Goal: Task Accomplishment & Management: Use online tool/utility

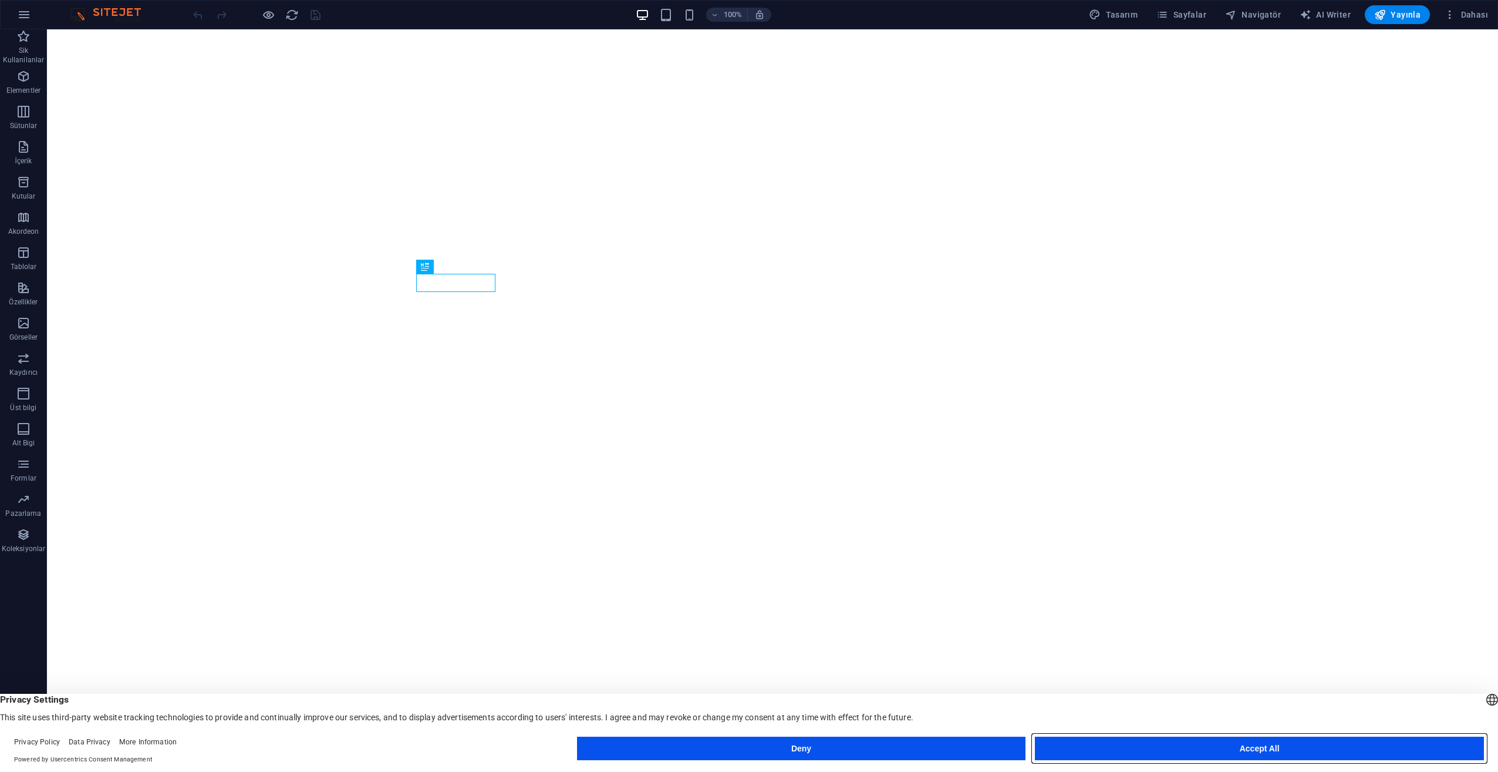
click at [1312, 749] on button "Accept All" at bounding box center [1259, 747] width 449 height 23
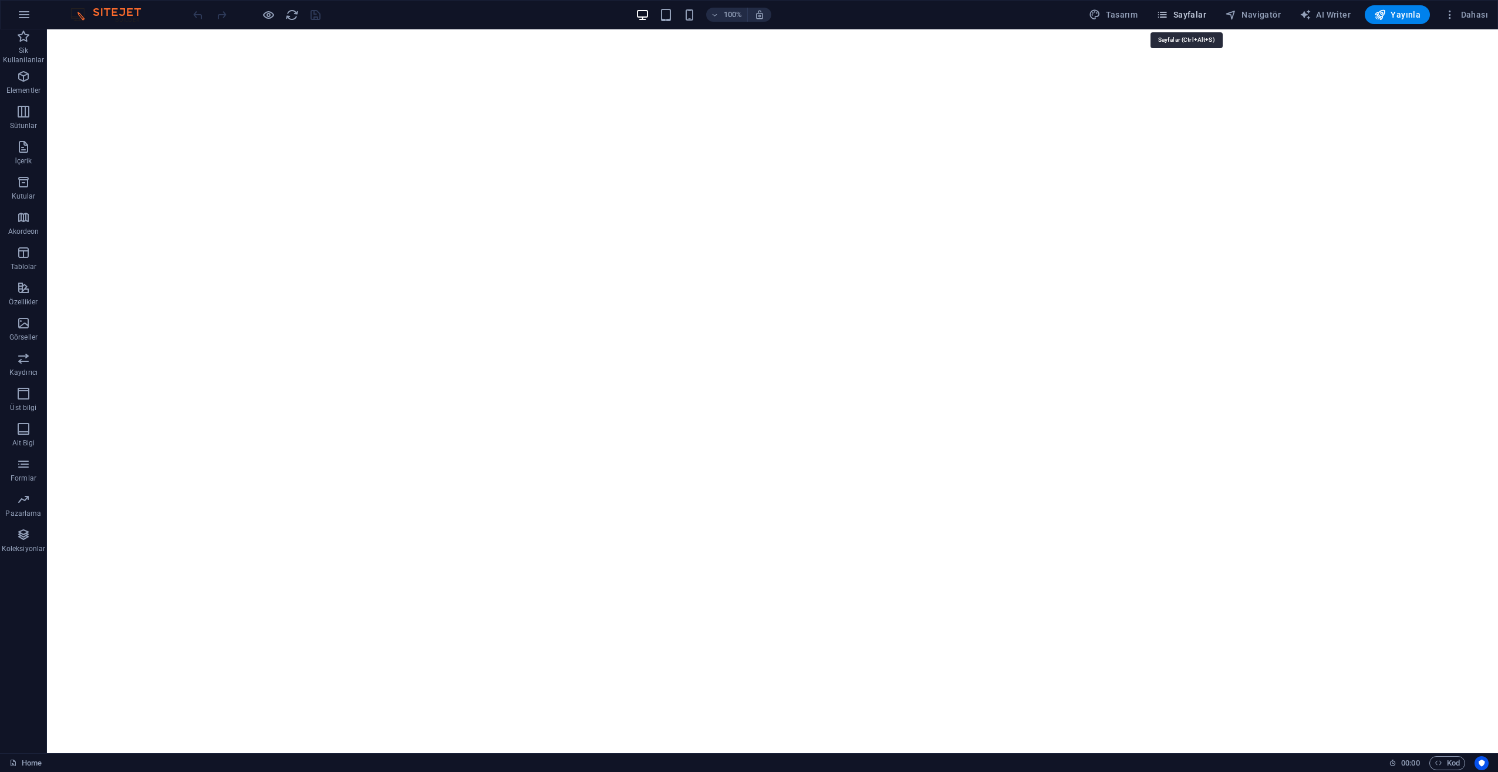
click at [1183, 8] on button "Sayfalar" at bounding box center [1181, 14] width 59 height 19
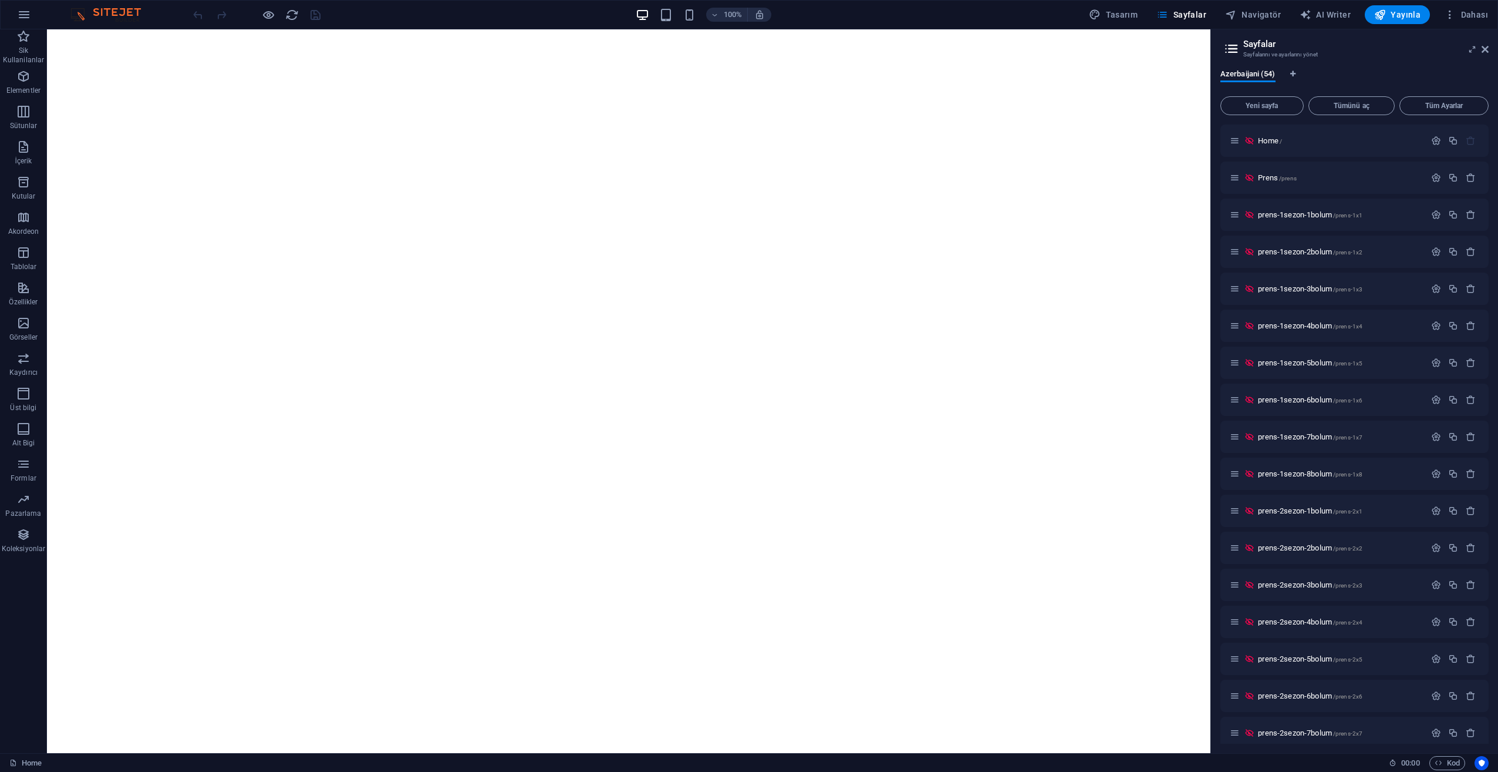
drag, startPoint x: 1485, startPoint y: 158, endPoint x: 1491, endPoint y: 227, distance: 69.0
click at [1491, 227] on div "Azerbaijani (54) Yeni sayfa Tümünü aç Tüm Ayarlar Home / Prens /prens prens-1se…" at bounding box center [1354, 406] width 287 height 693
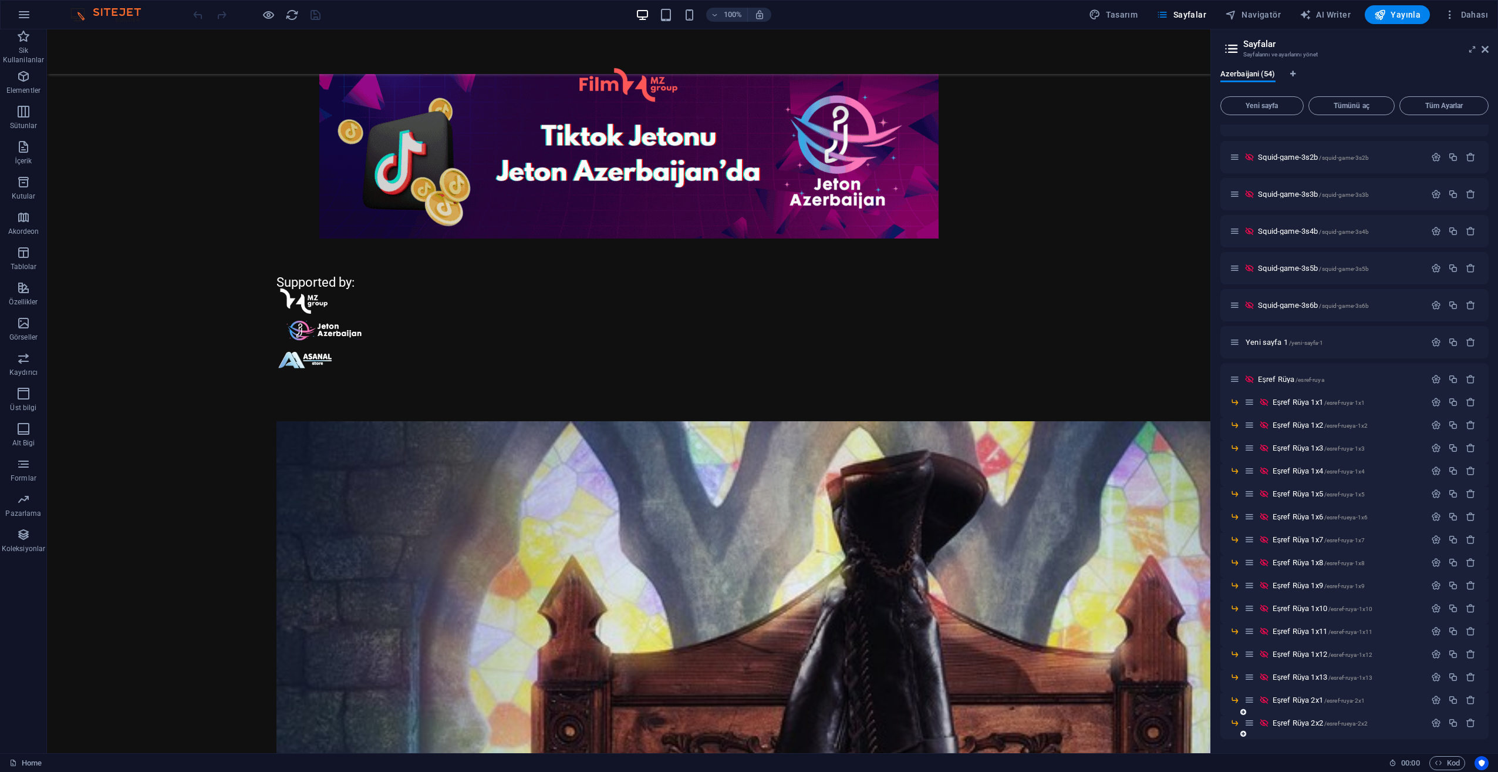
scroll to position [429, 0]
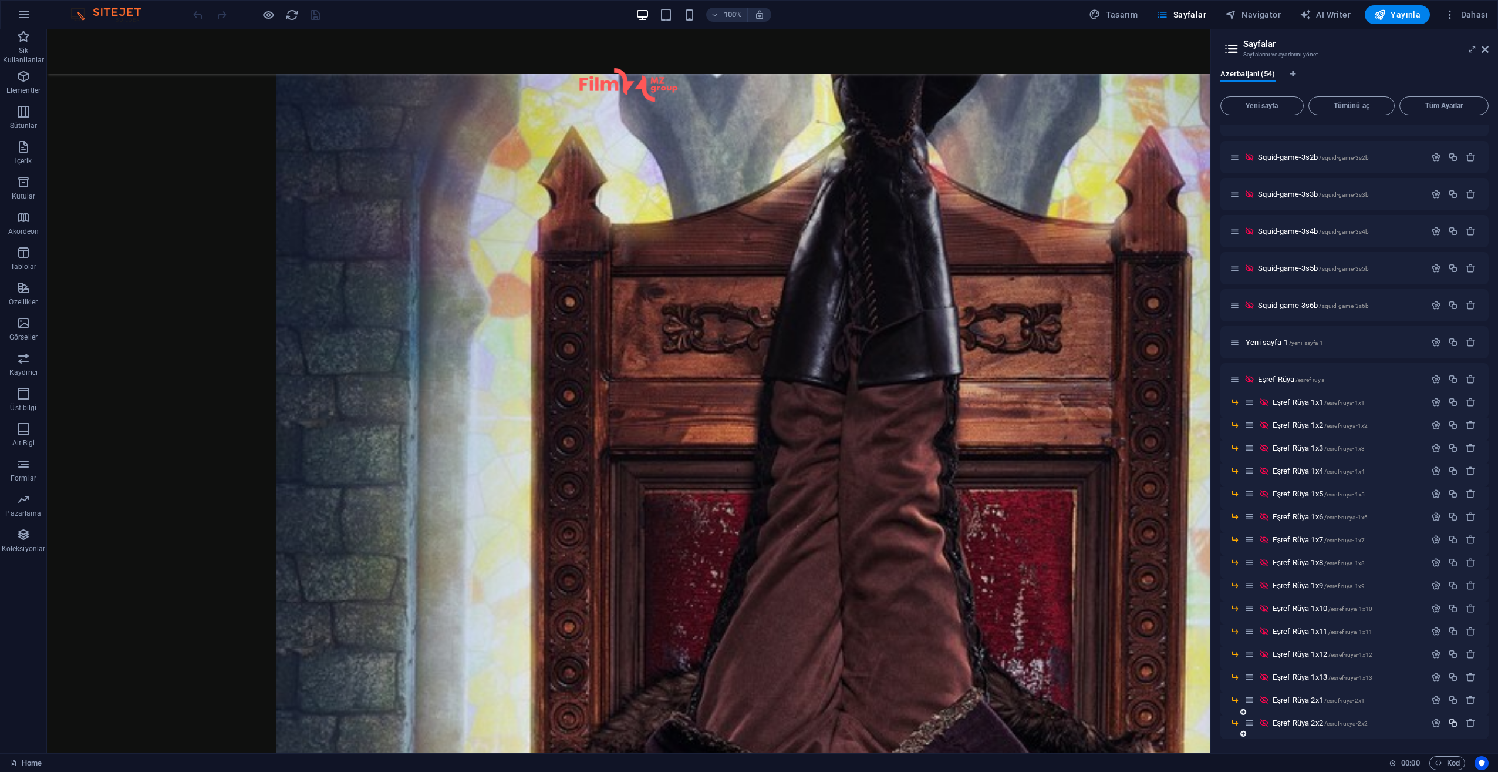
click at [1449, 725] on icon "button" at bounding box center [1454, 723] width 10 height 10
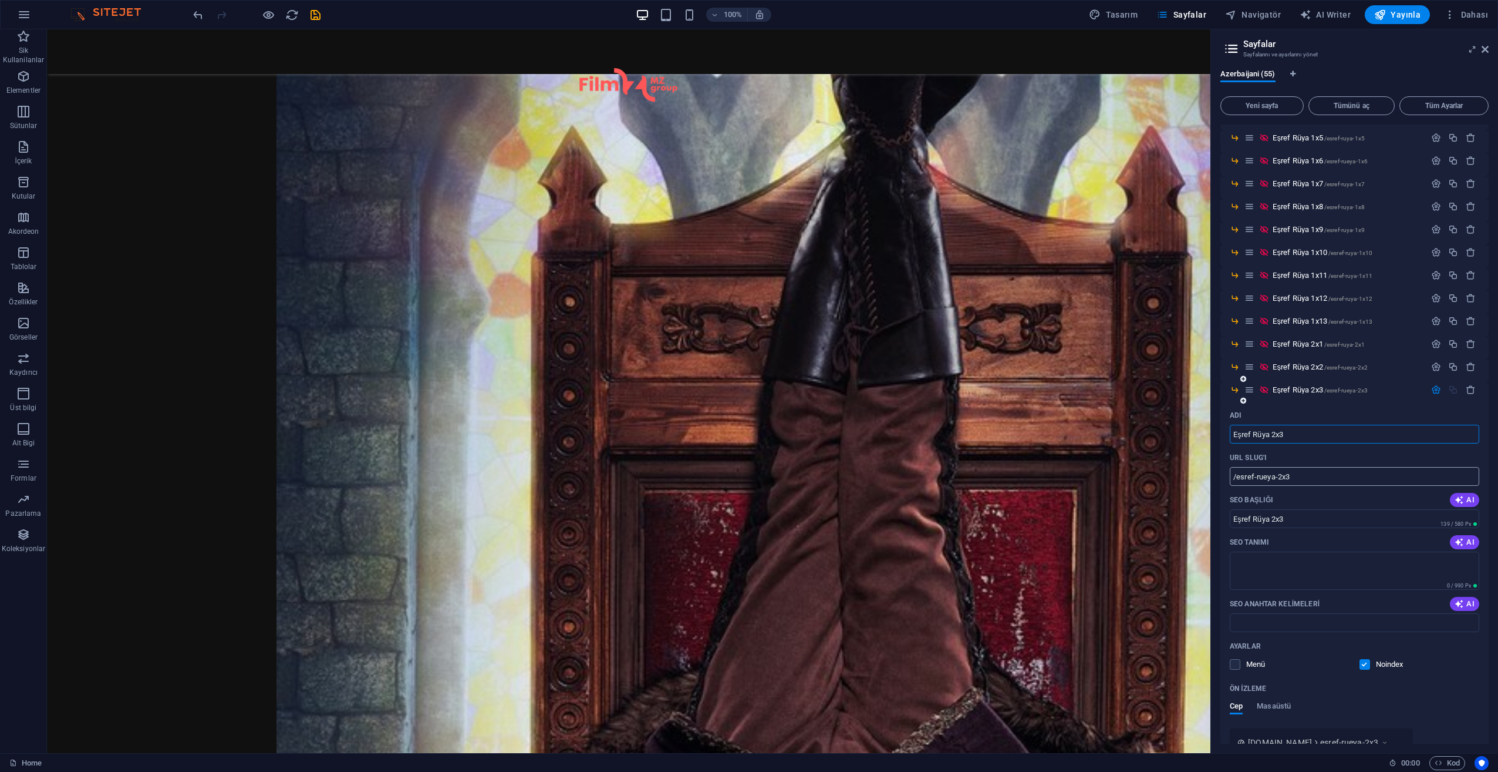
click at [1269, 480] on input "/esref-rueya-2x3" at bounding box center [1355, 476] width 250 height 19
type input "/esref-ruya-2x3"
click at [1299, 388] on span "Eşref Rüya 2x3 /esref-ruya-2x3" at bounding box center [1319, 389] width 92 height 9
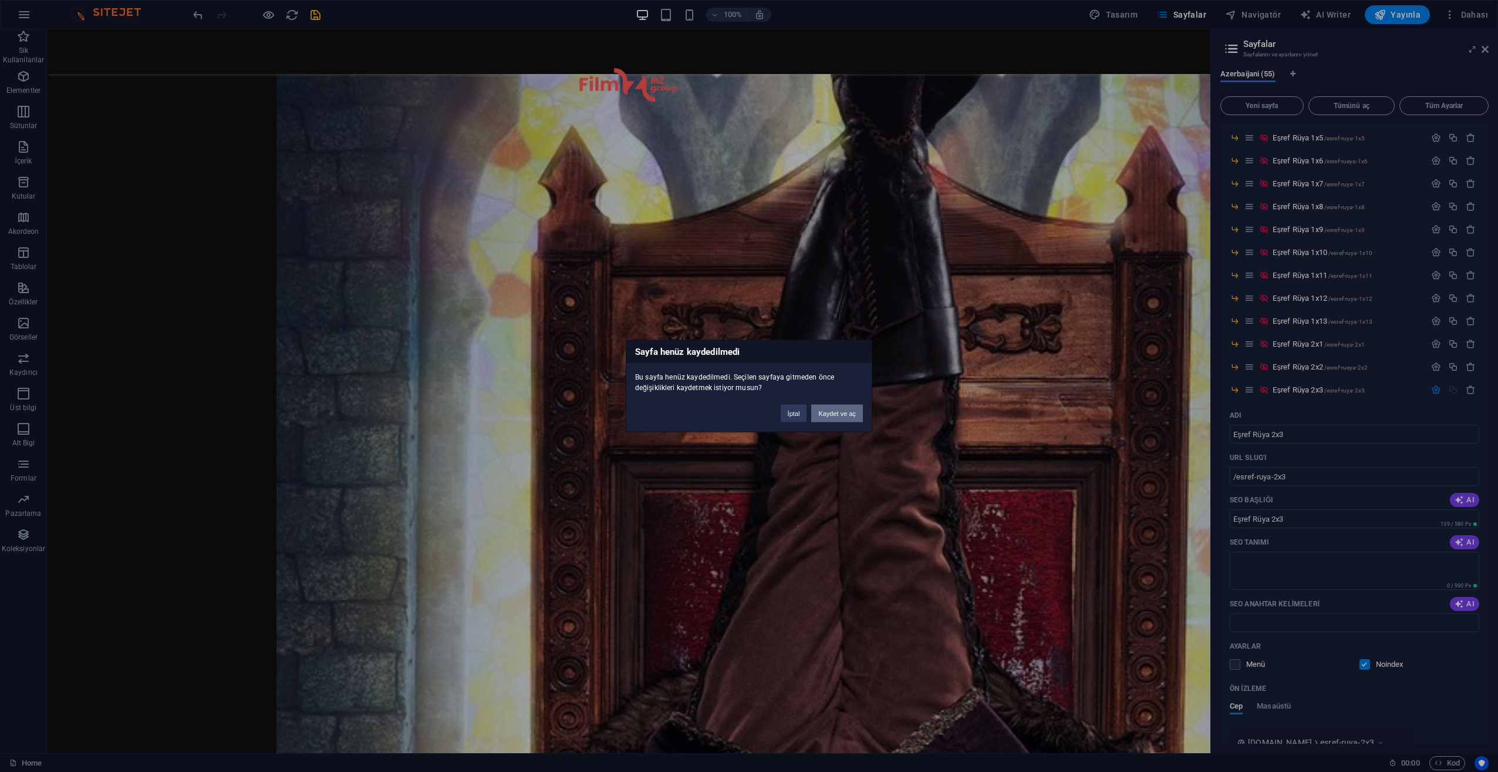
click at [855, 418] on button "Kaydet ve aç" at bounding box center [837, 414] width 52 height 18
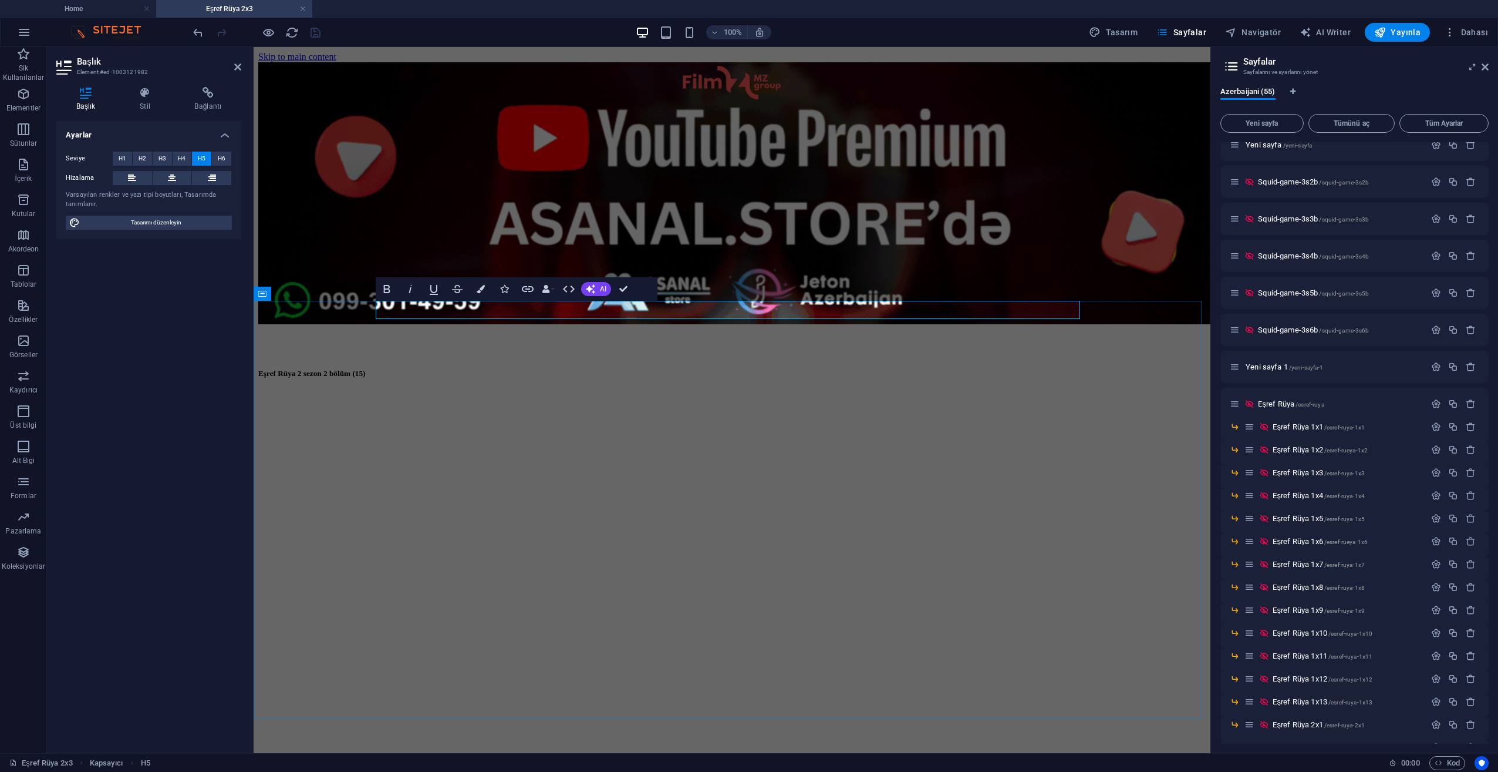
scroll to position [0, 0]
click at [555, 369] on h5 "Eşref Rüya 2 sezon 2 bölüm (15)" at bounding box center [732, 373] width 948 height 9
drag, startPoint x: 495, startPoint y: 309, endPoint x: 489, endPoint y: 309, distance: 6.5
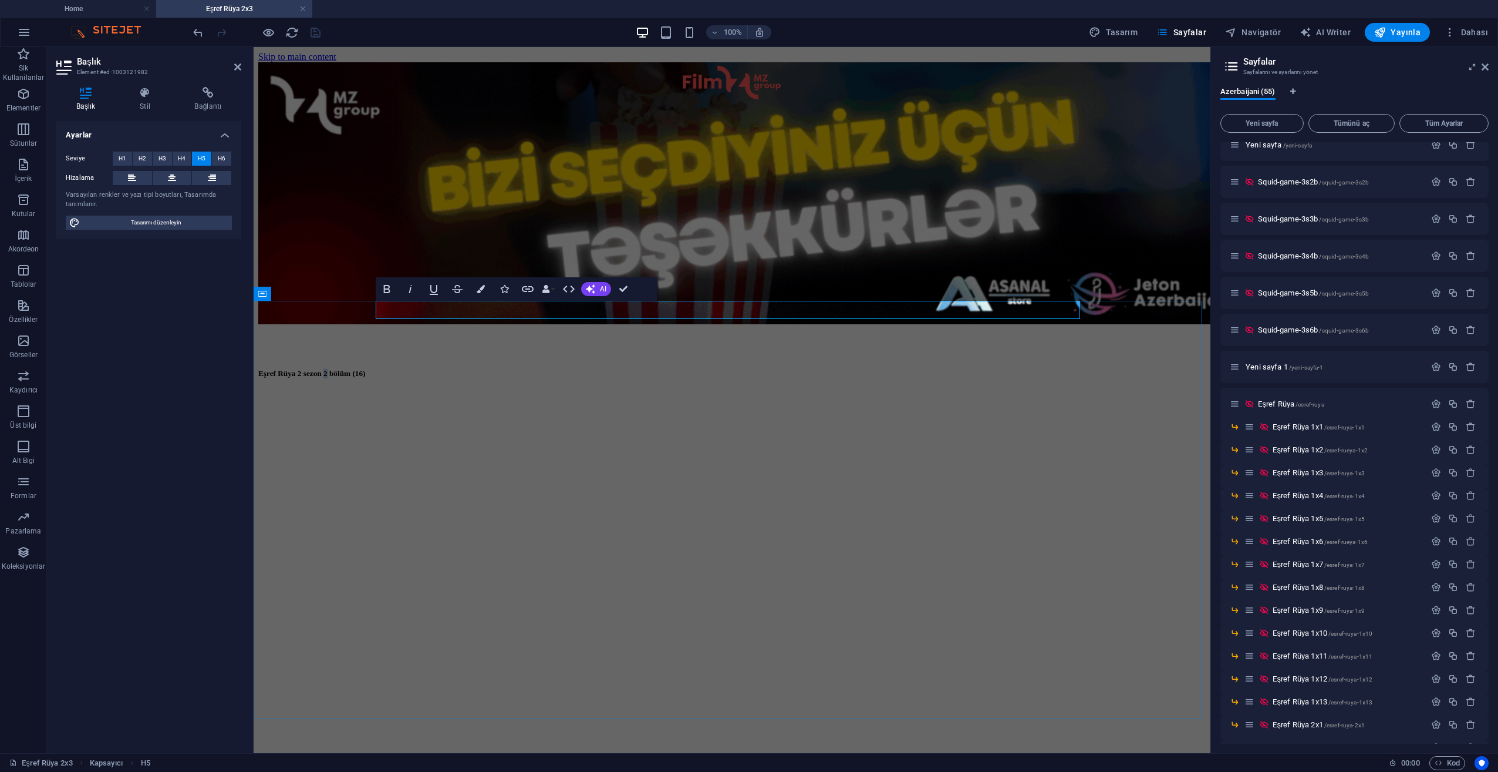
click at [489, 369] on h5 "Eşref Rüya 2 sezon 2 bölüm (16)" at bounding box center [732, 373] width 948 height 9
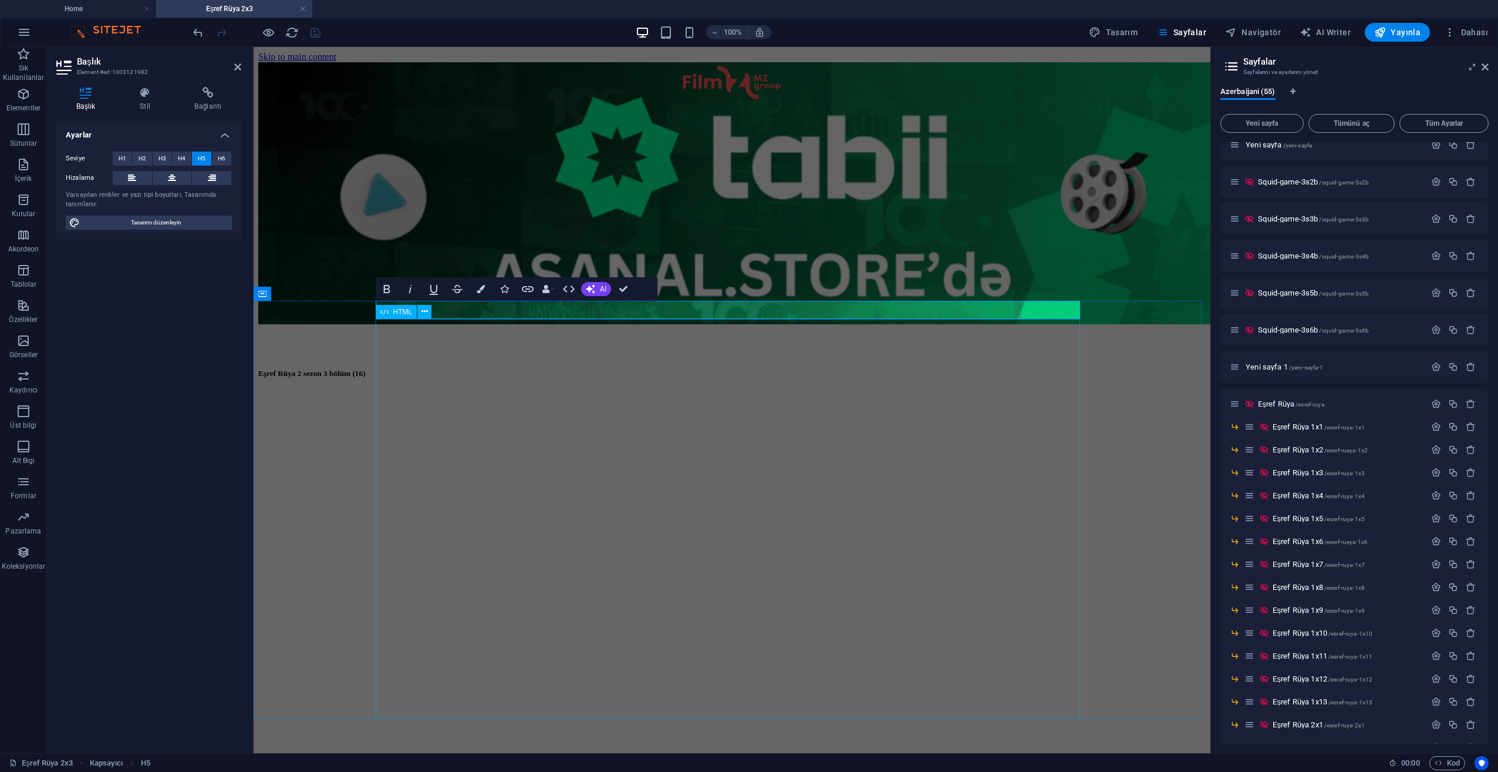
click at [608, 391] on div at bounding box center [732, 658] width 948 height 535
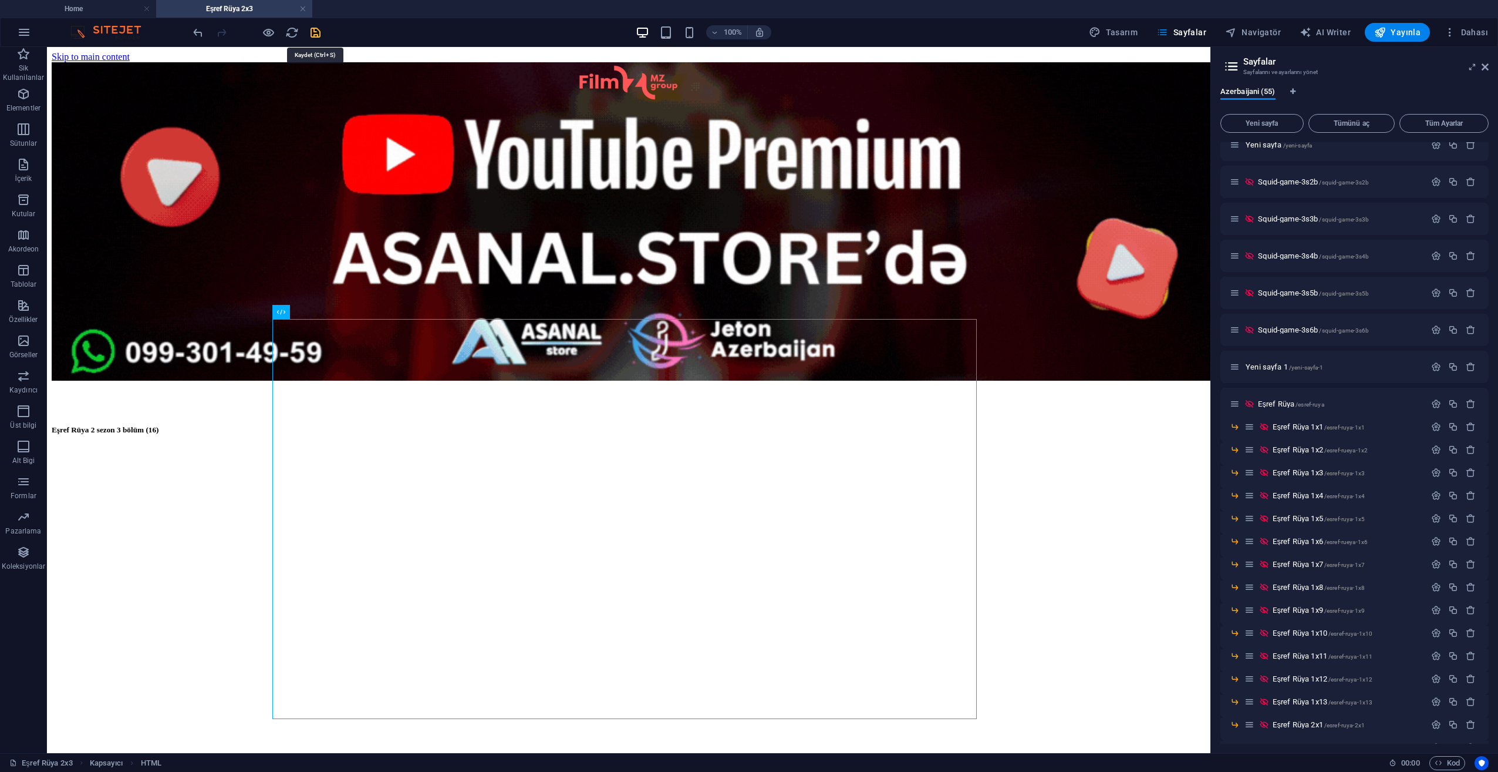
click at [318, 35] on icon "save" at bounding box center [316, 33] width 14 height 14
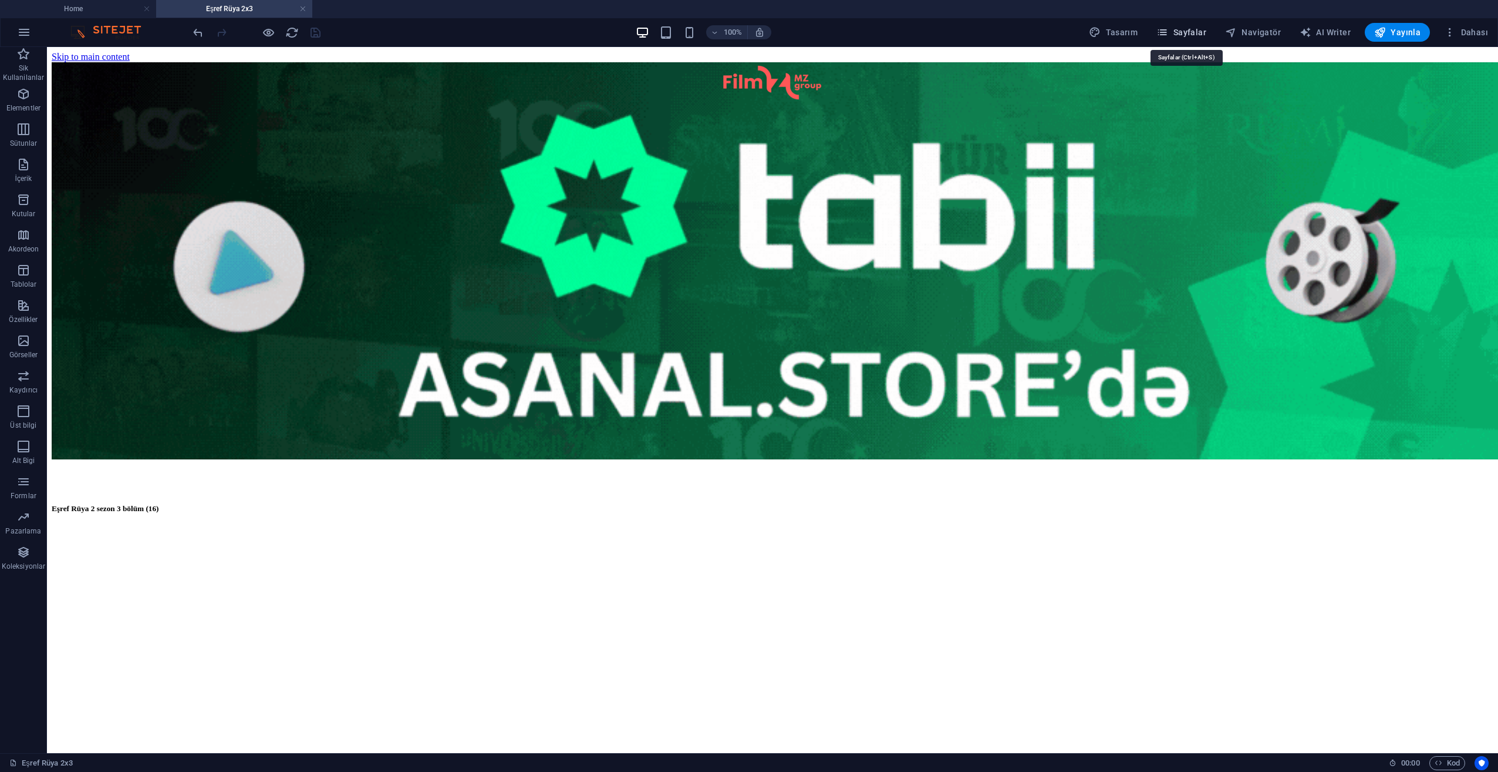
click at [1187, 26] on span "Sayfalar" at bounding box center [1182, 32] width 50 height 12
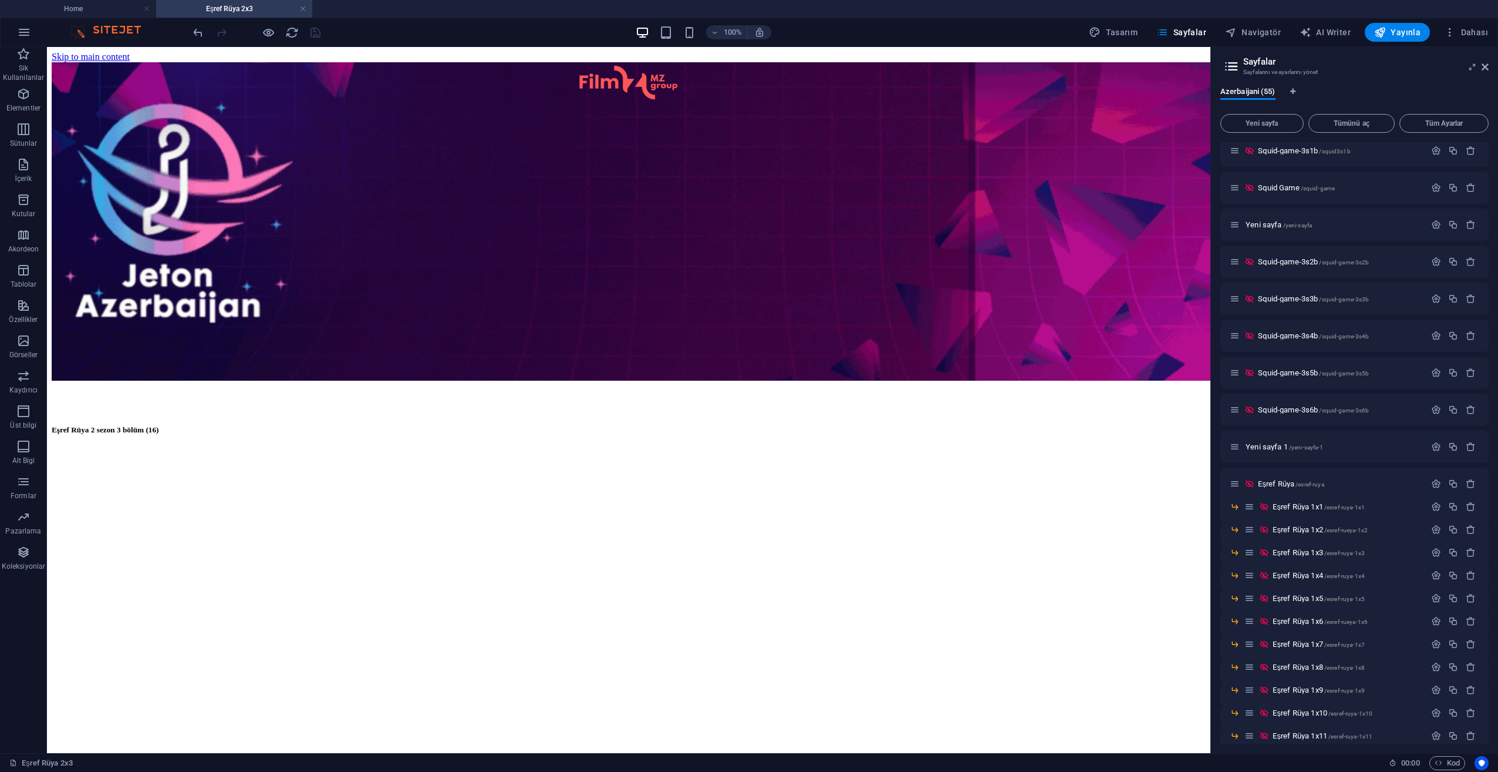
scroll to position [1208, 0]
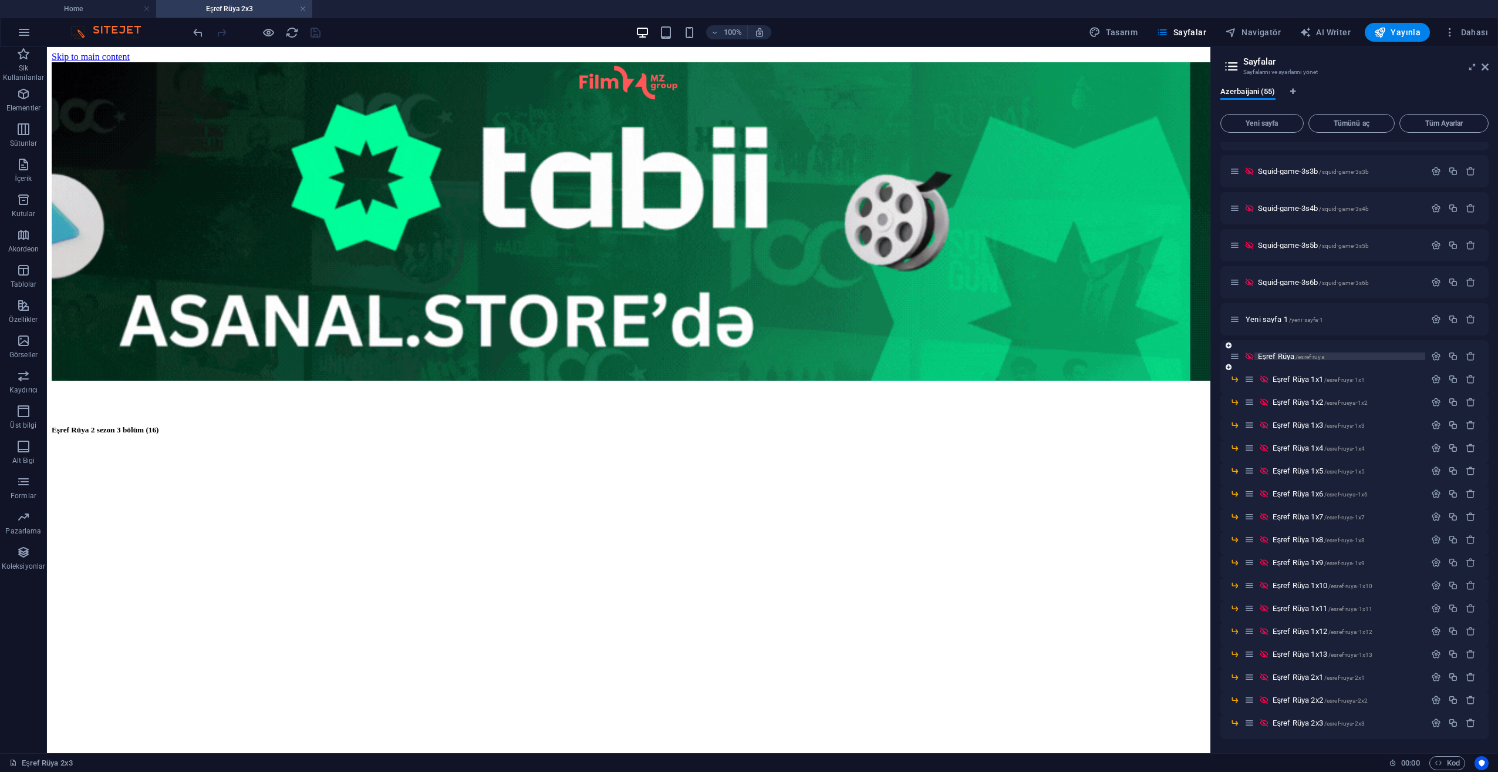
click at [1283, 355] on span "Eşref Rüya /esref-ruya" at bounding box center [1291, 356] width 66 height 9
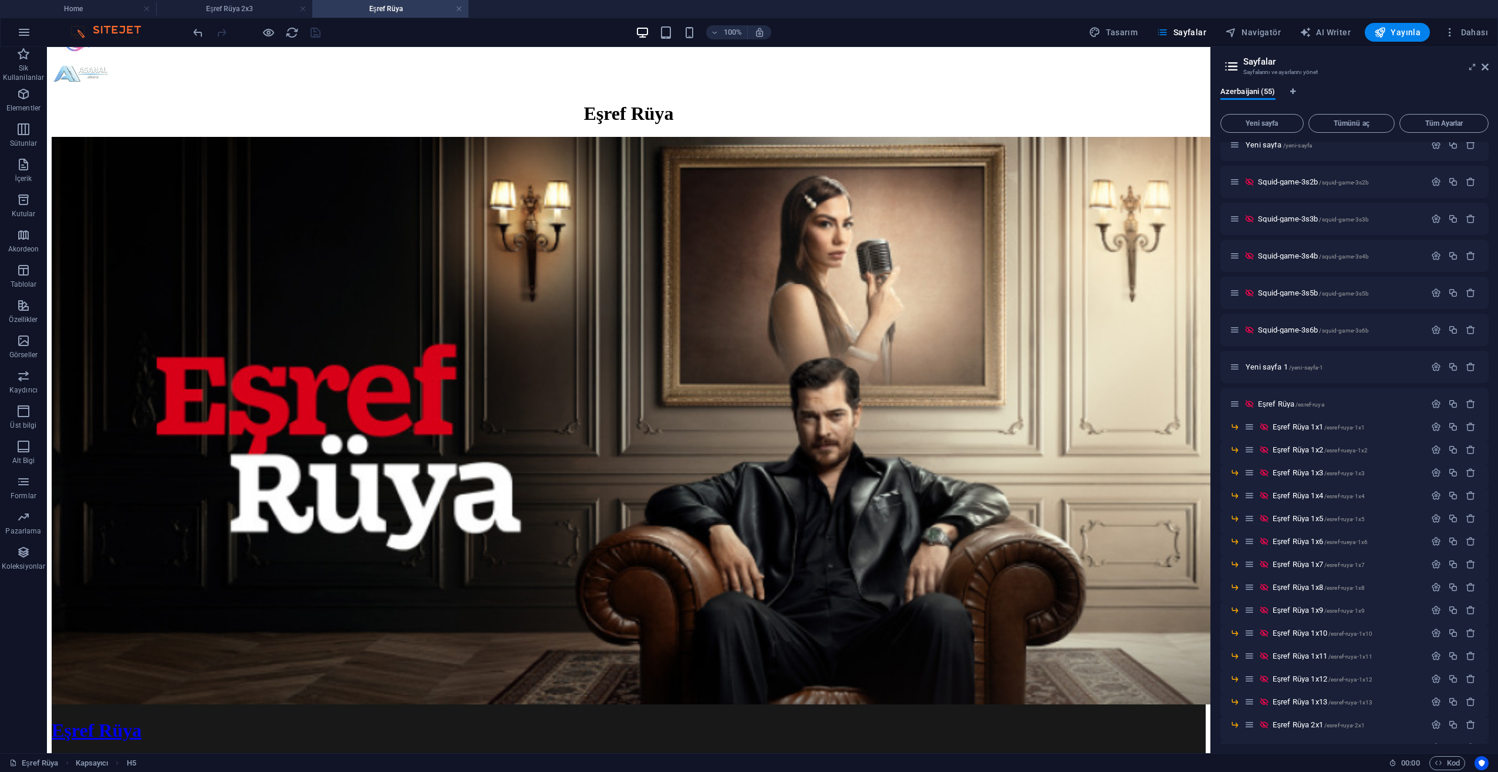
scroll to position [477, 0]
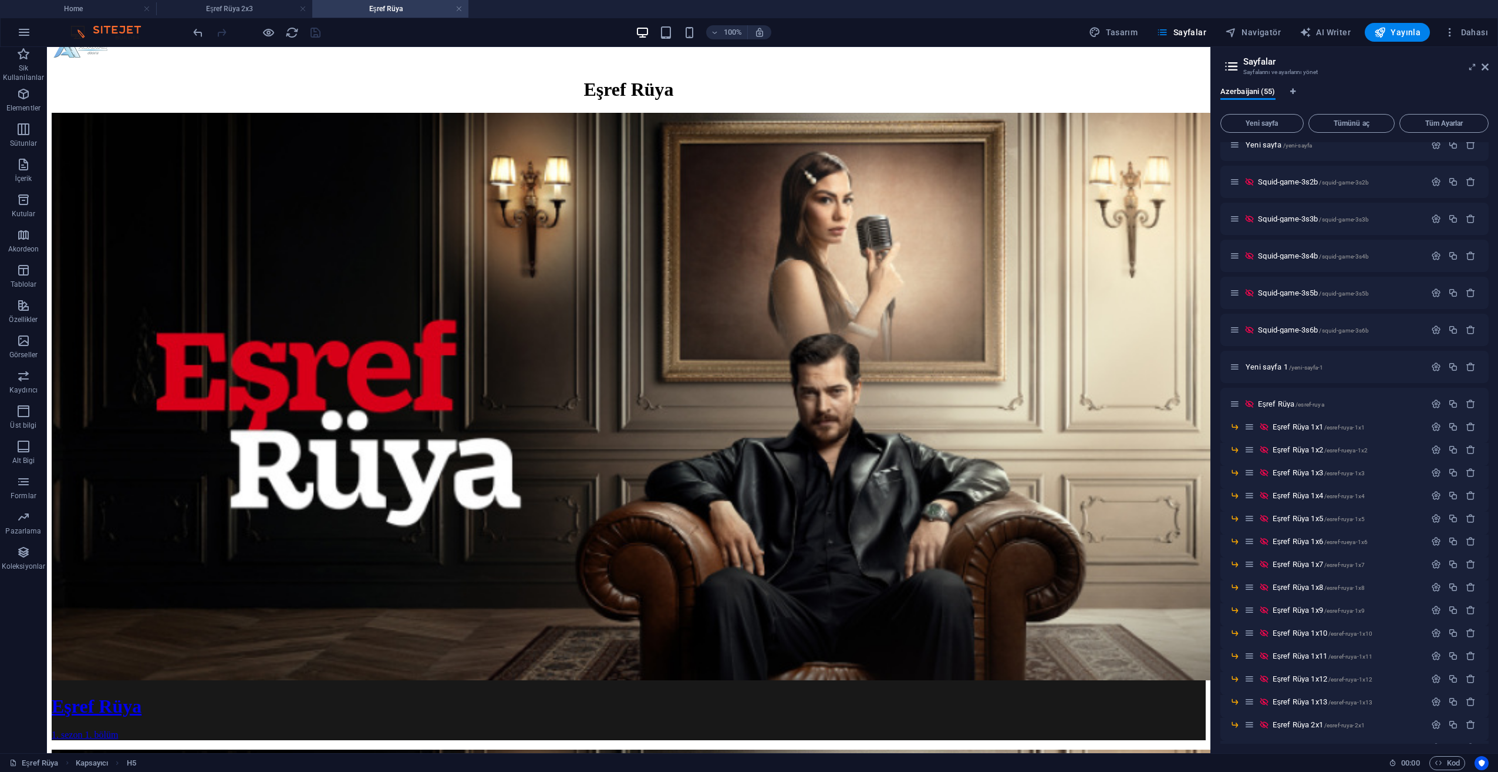
drag, startPoint x: 1203, startPoint y: 143, endPoint x: 1258, endPoint y: 505, distance: 366.4
click at [345, 460] on icon at bounding box center [347, 463] width 8 height 12
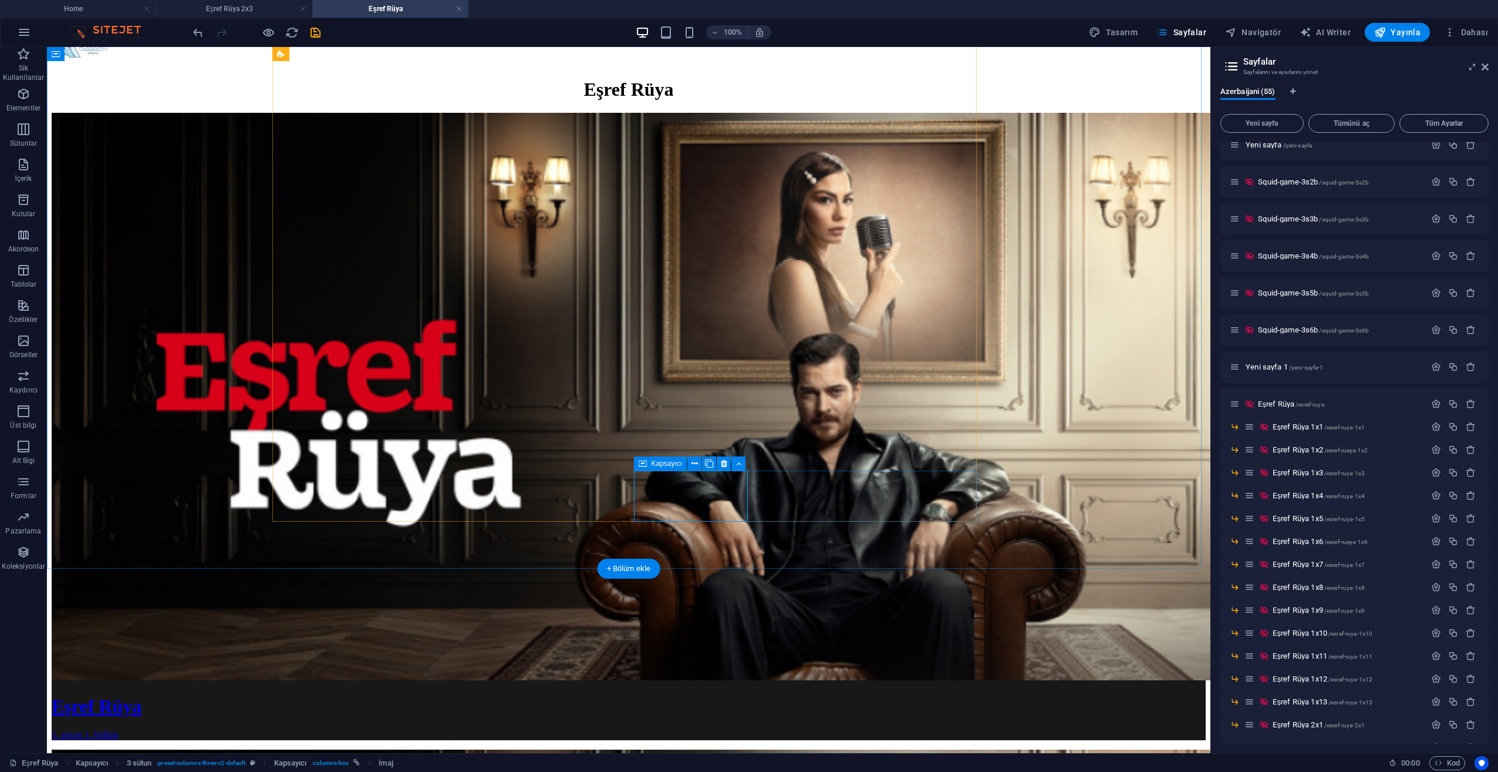
select select "53"
select select
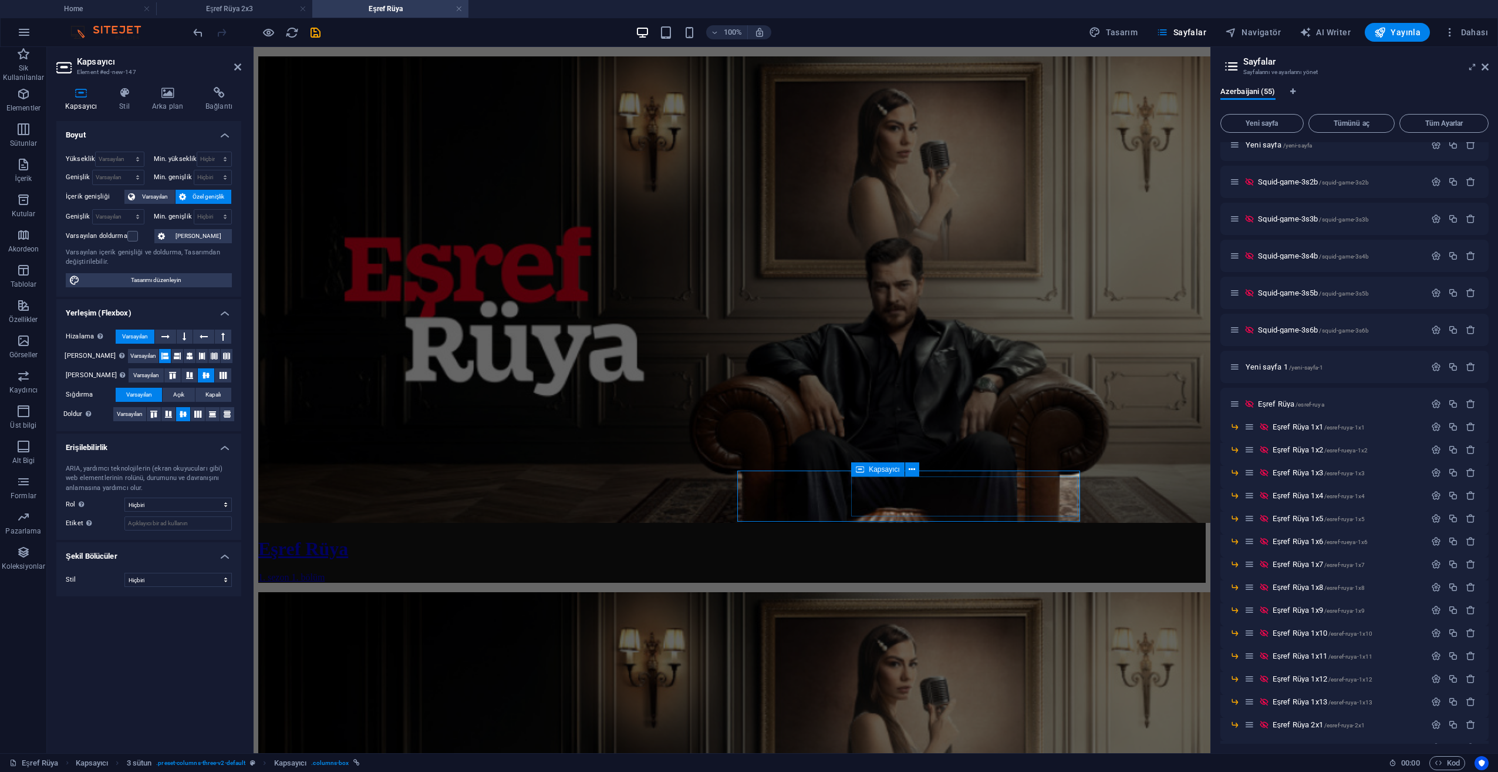
click at [211, 65] on h2 "Kapsayıcı" at bounding box center [159, 61] width 164 height 11
click at [222, 96] on icon at bounding box center [219, 93] width 45 height 12
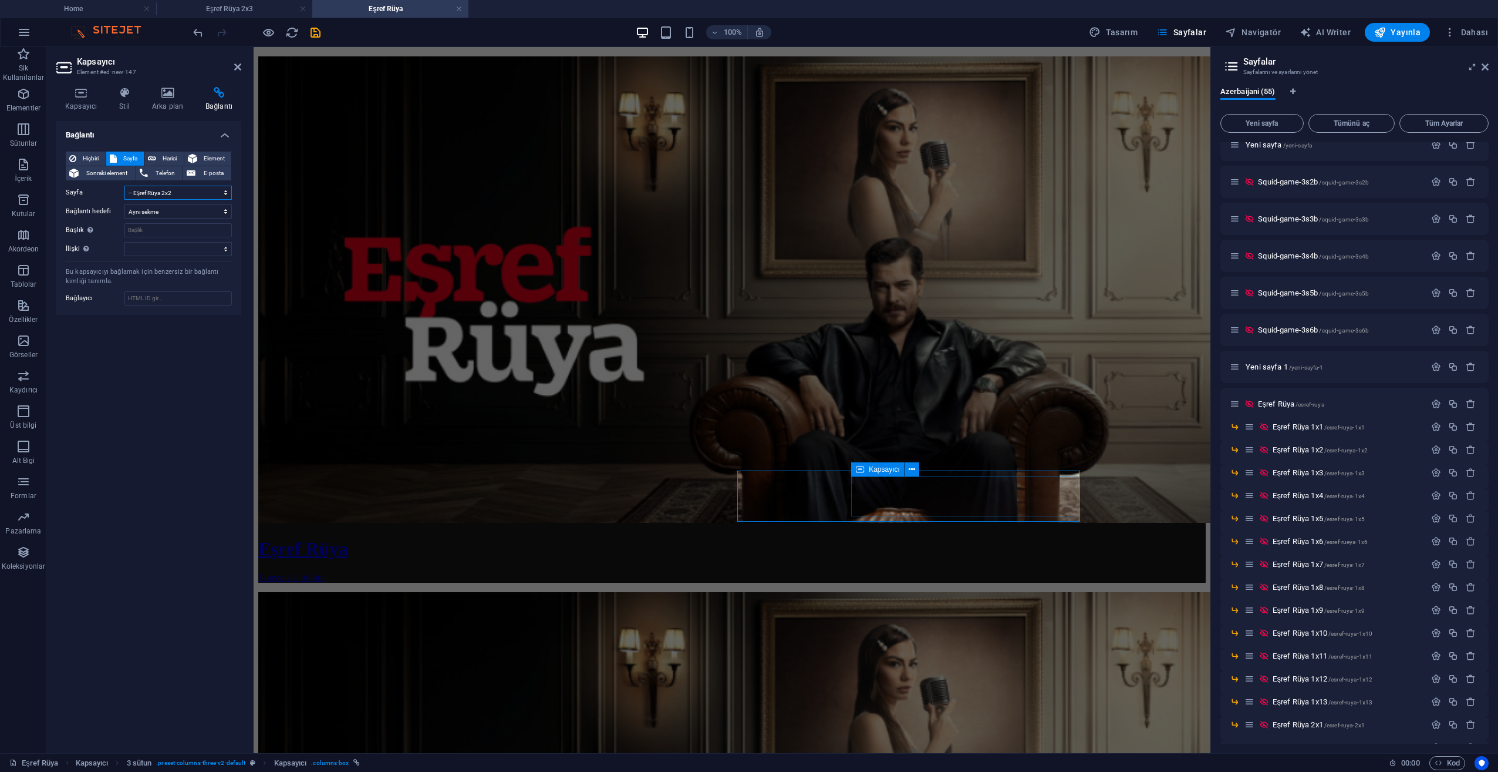
click at [191, 190] on select "Home Prens prens-1sezon-1bolum prens-1sezon-2bolum prens-1sezon-3bolum prens-1s…" at bounding box center [177, 193] width 107 height 14
select select "54"
click at [124, 186] on select "Home Prens prens-1sezon-1bolum prens-1sezon-2bolum prens-1sezon-3bolum prens-1s…" at bounding box center [177, 193] width 107 height 14
click at [310, 32] on icon "save" at bounding box center [316, 33] width 14 height 14
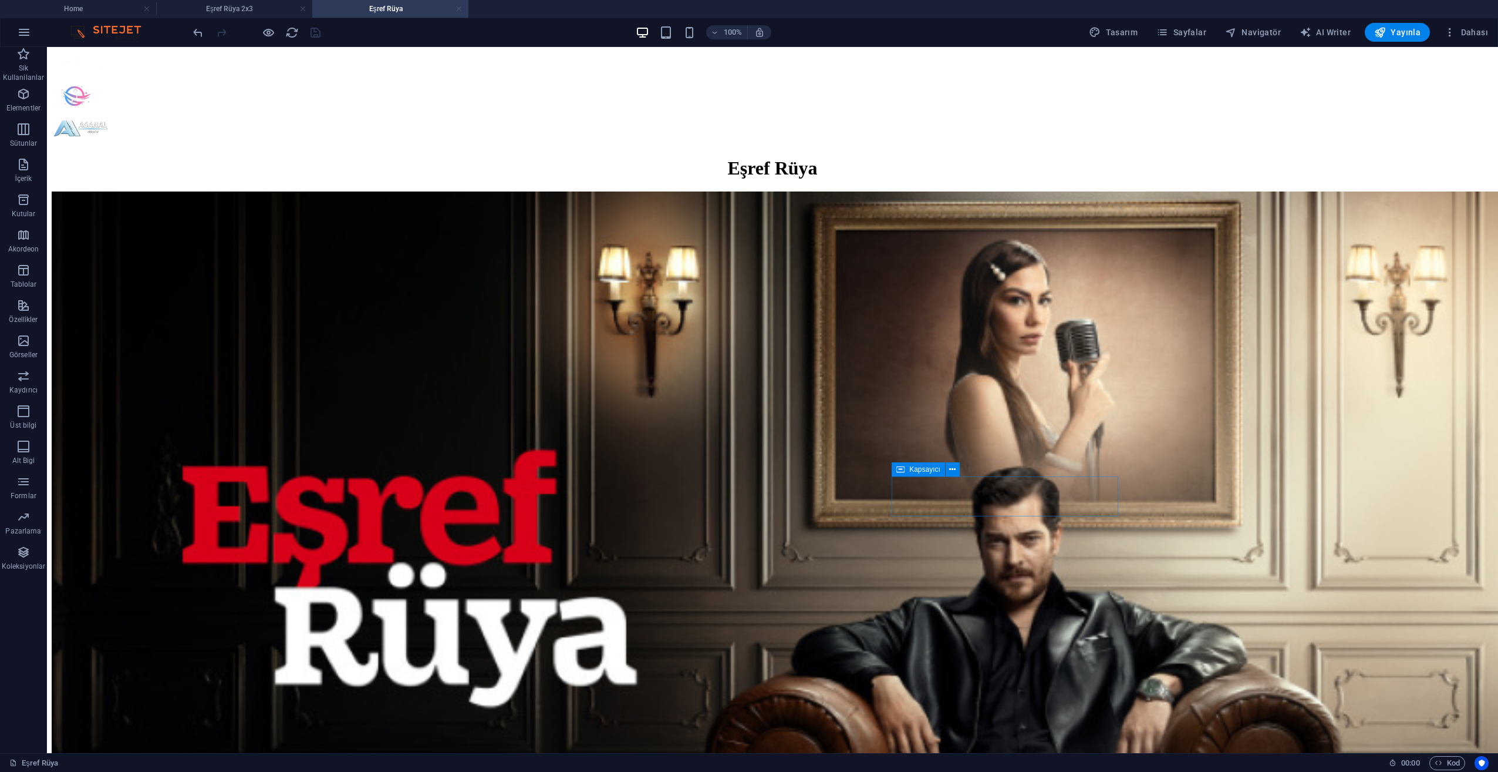
click at [457, 8] on link at bounding box center [459, 9] width 7 height 11
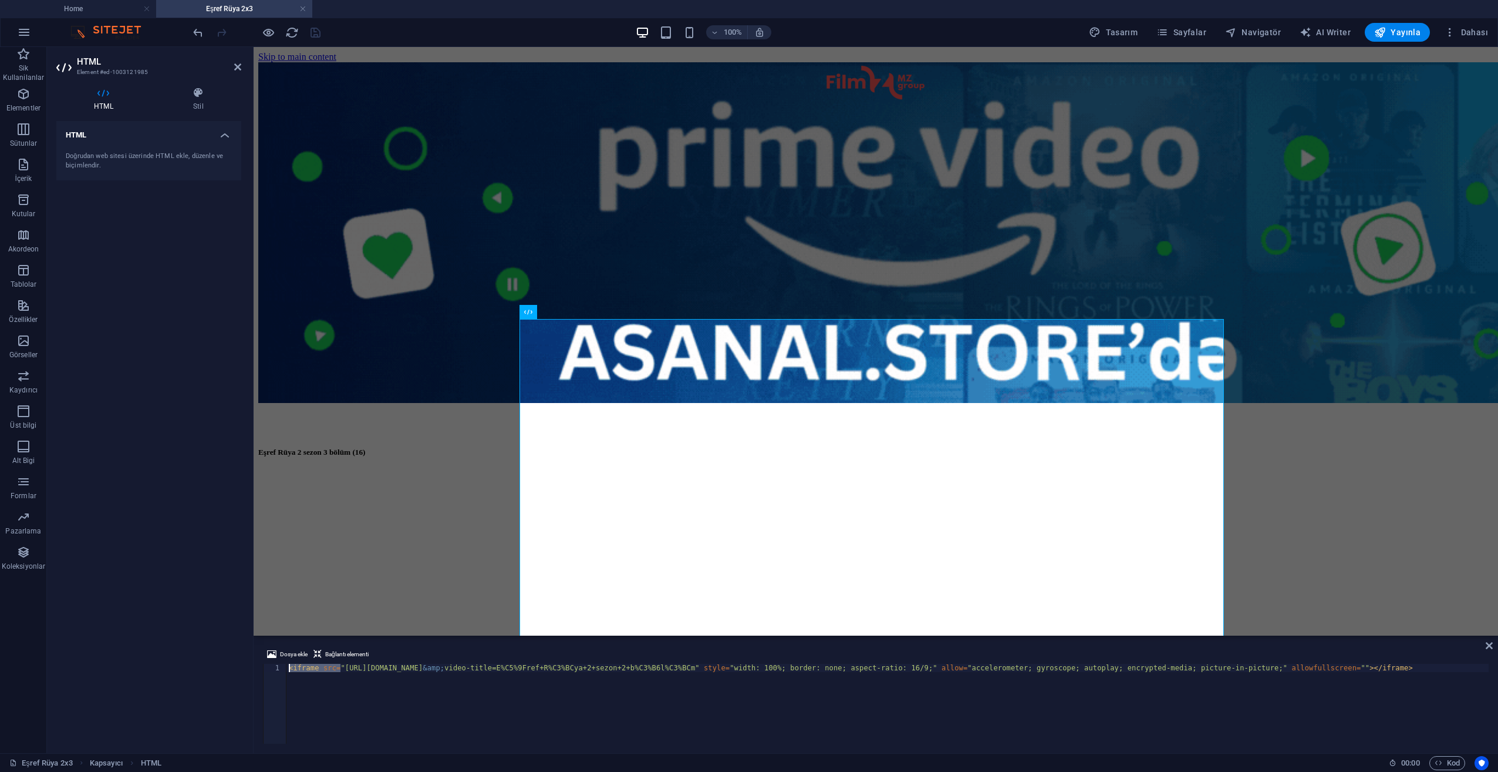
scroll to position [0, 0]
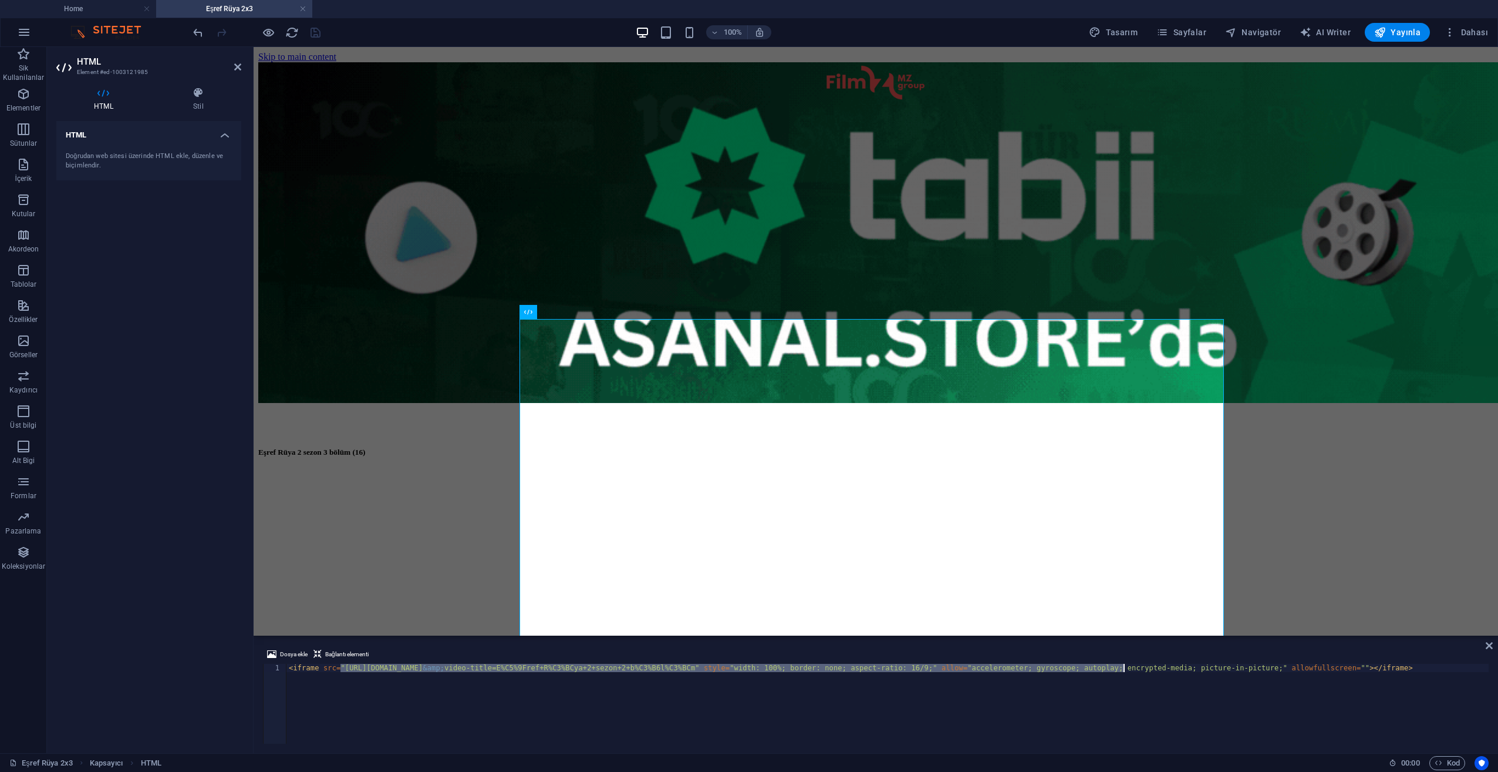
drag, startPoint x: 339, startPoint y: 666, endPoint x: 1125, endPoint y: 667, distance: 785.6
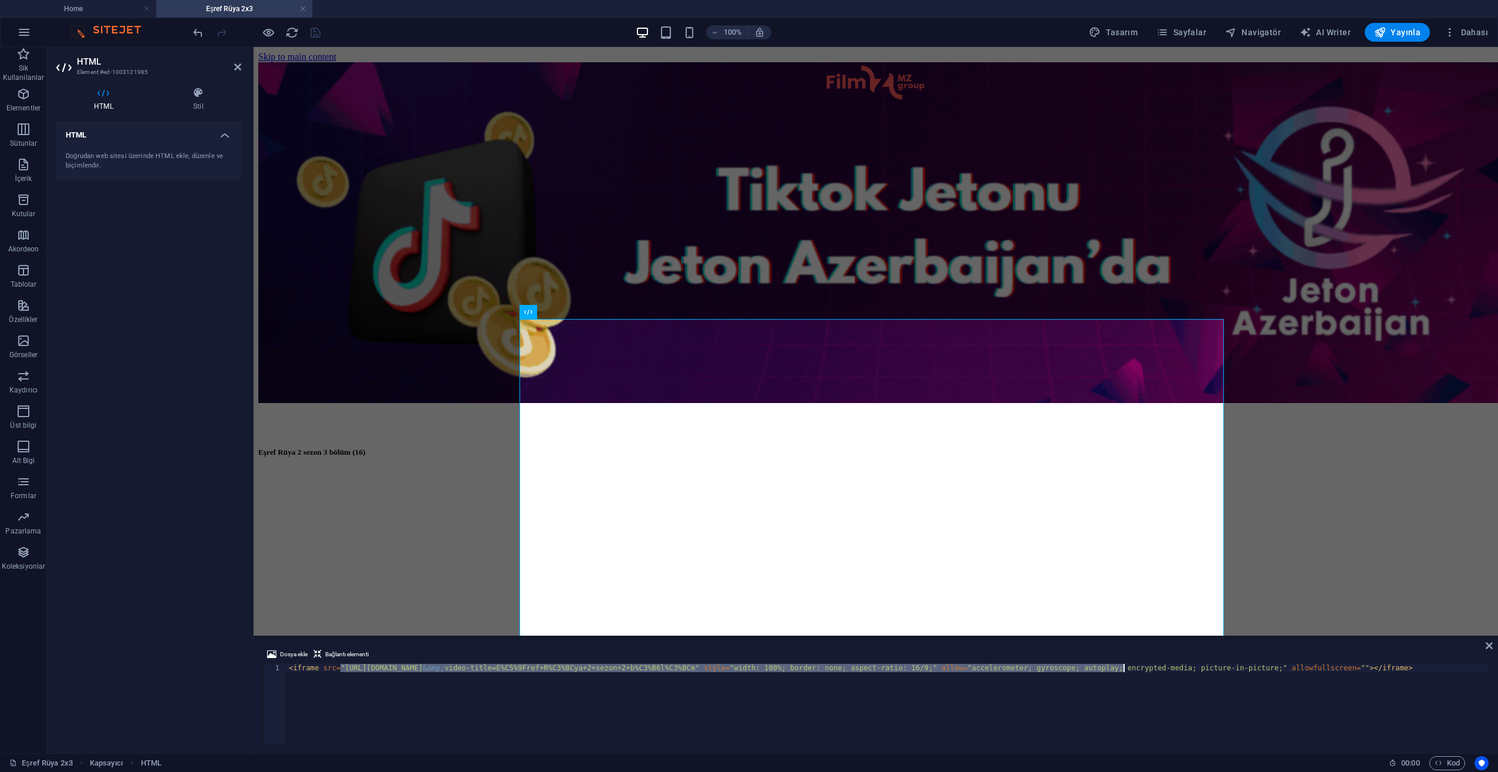
click at [1125, 667] on div "< iframe src = "[URL][DOMAIN_NAME] &amp; video-title=E%C5%9Fref+R%C3%BCya+2+sez…" at bounding box center [1035, 711] width 1496 height 94
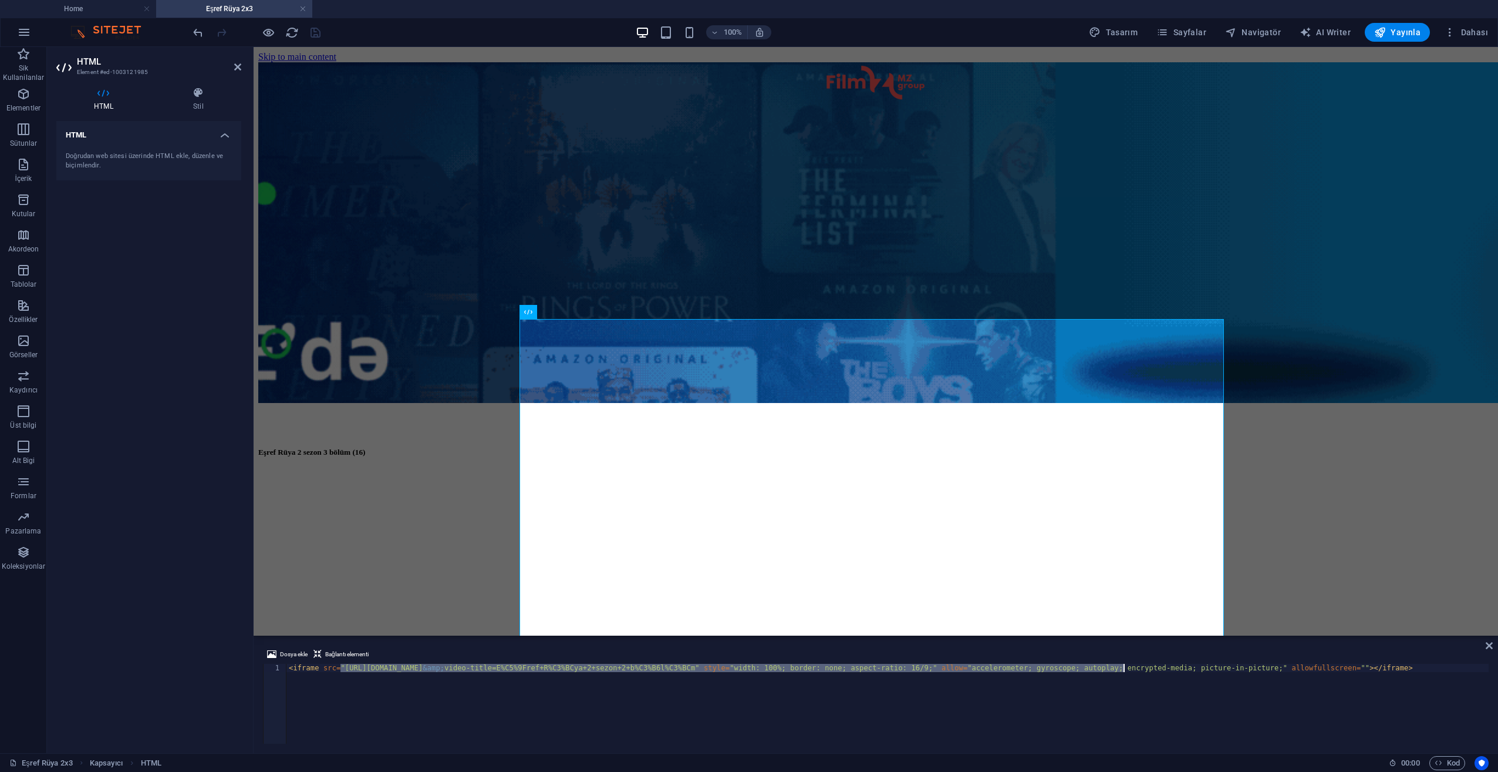
paste textarea "V6B006Br4qipwuCRGxS9fht67Sq0028lYAQxzg9oLyz4A?metadata-video-title=E%C5%9Fref+R…"
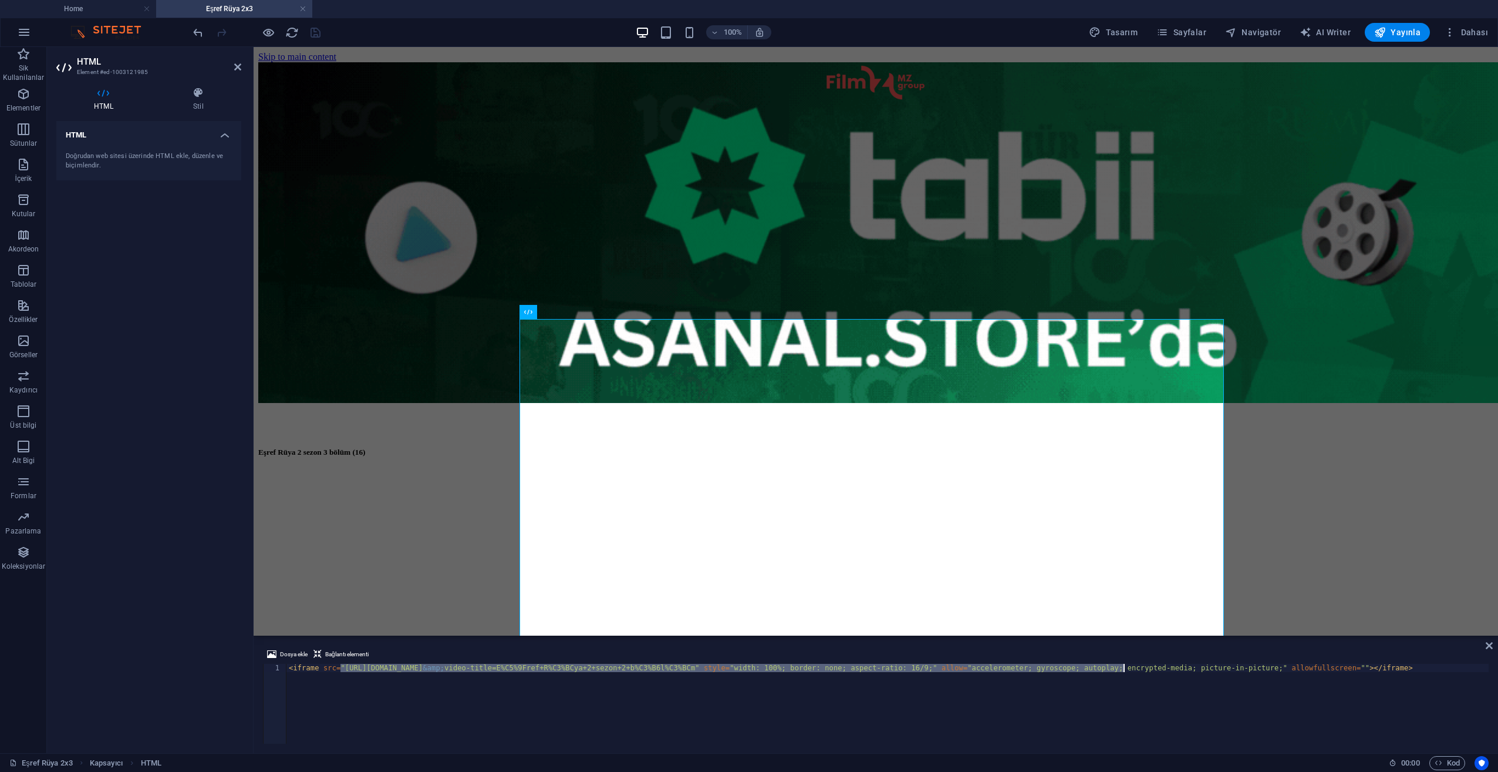
type textarea "<iframe src="[URL][DOMAIN_NAME]" style="width: 100%; border: none; aspect-ratio…"
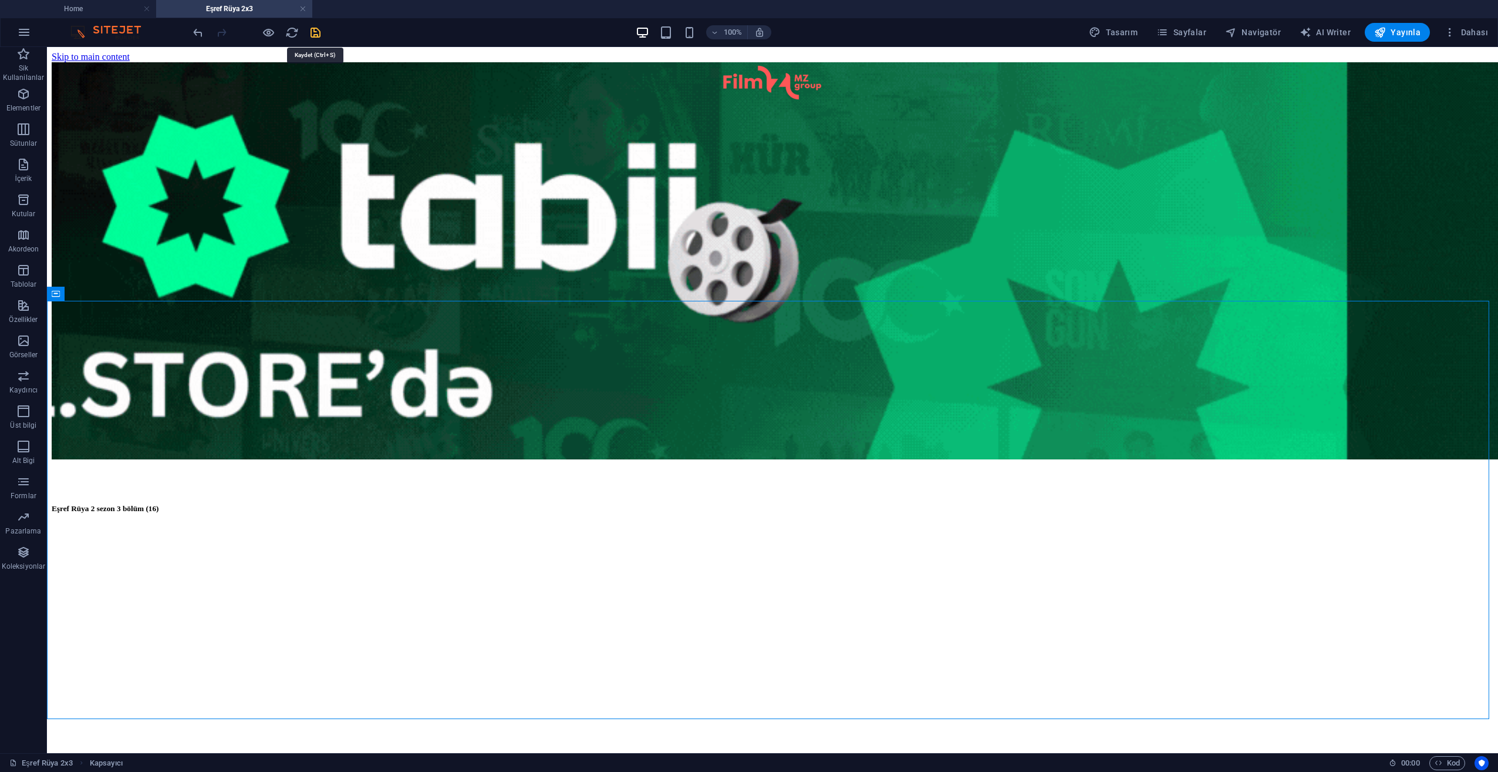
click at [312, 33] on icon "save" at bounding box center [316, 33] width 14 height 14
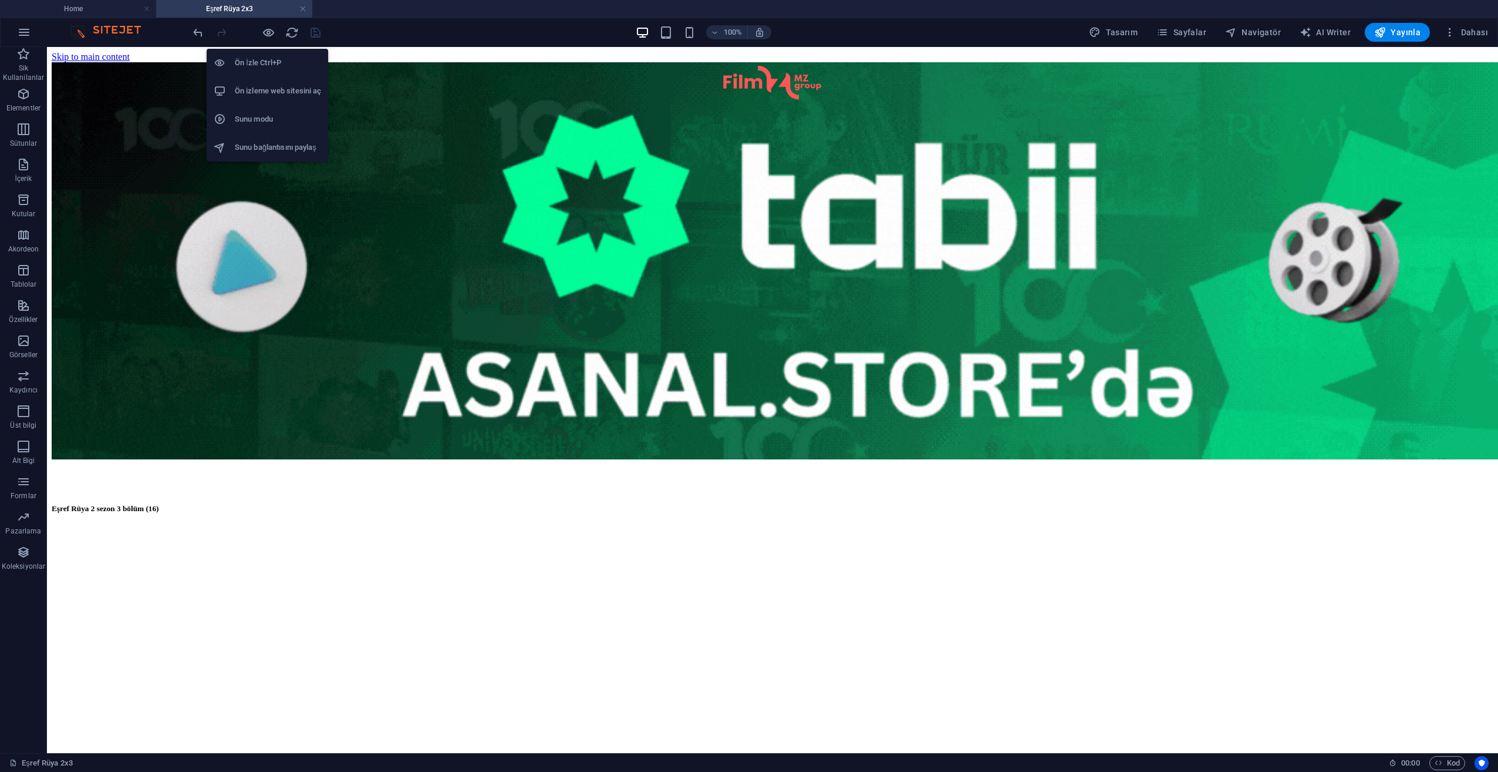
click at [268, 101] on li "Ön izleme web sitesini aç" at bounding box center [268, 91] width 122 height 28
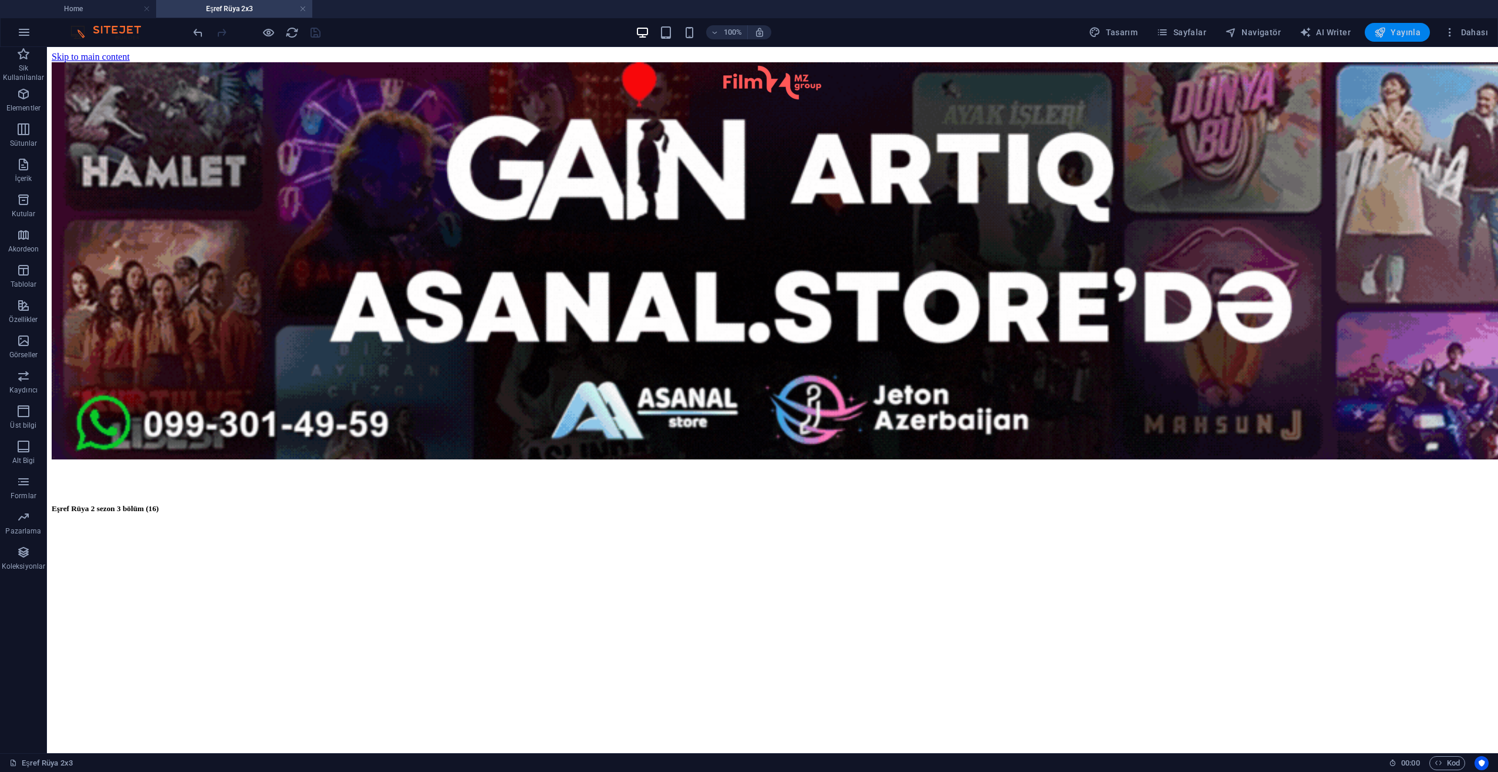
click at [1378, 28] on icon "button" at bounding box center [1381, 32] width 12 height 12
